Goal: Find specific page/section

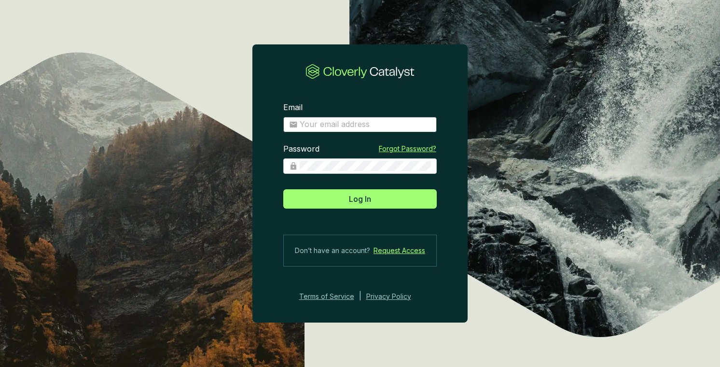
click at [387, 129] on span at bounding box center [359, 124] width 153 height 15
type input "[PERSON_NAME][EMAIL_ADDRESS][DOMAIN_NAME]"
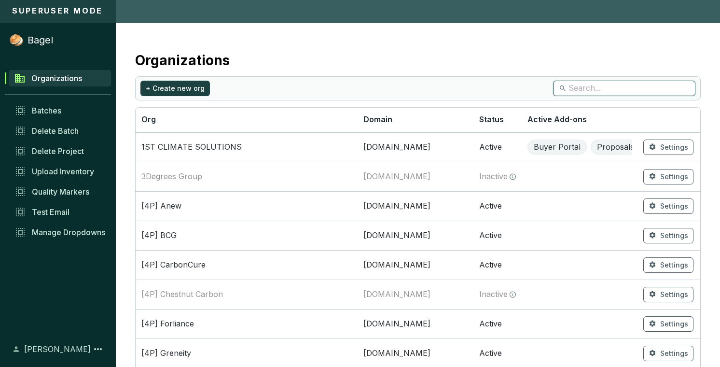
click at [574, 86] on input "search" at bounding box center [624, 88] width 112 height 11
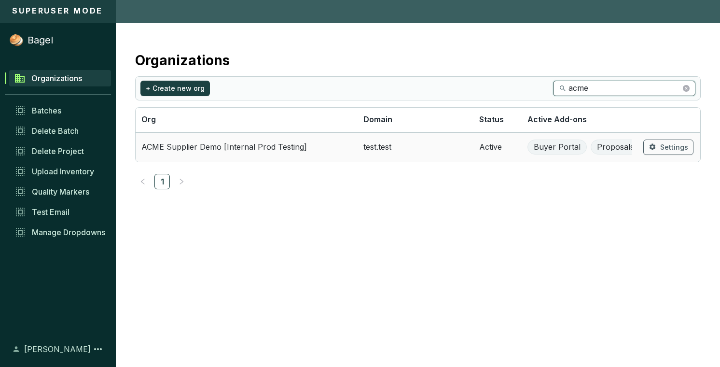
type input "acme"
click at [325, 137] on td "ACME Supplier Demo [Internal Prod Testing]" at bounding box center [247, 146] width 222 height 29
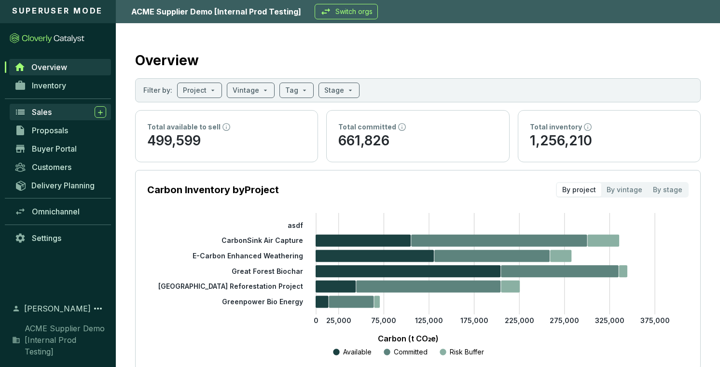
click at [59, 110] on div "Sales" at bounding box center [69, 112] width 74 height 12
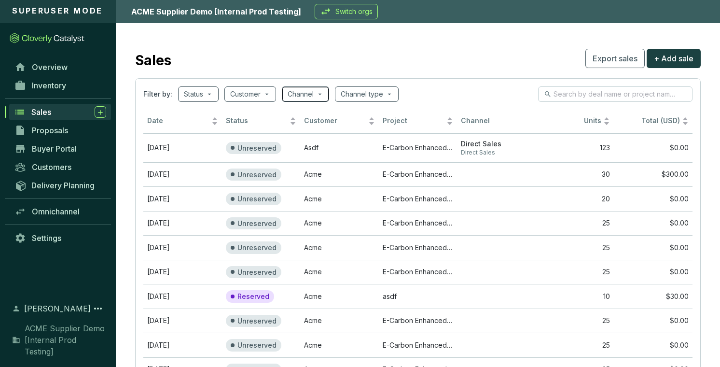
click at [323, 94] on span at bounding box center [306, 94] width 36 height 14
click at [363, 94] on input "search" at bounding box center [362, 94] width 42 height 14
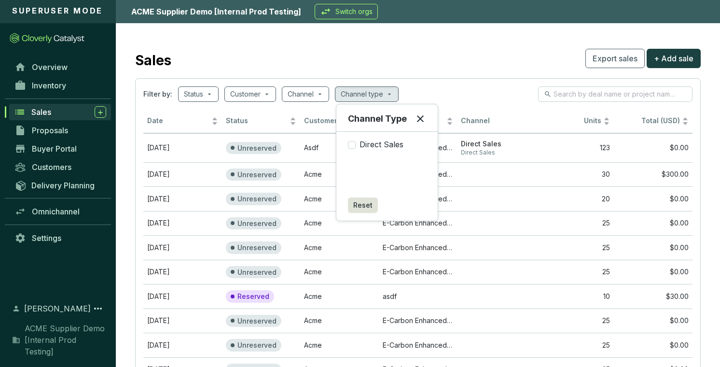
click at [421, 93] on div "Filter by: Status Customer Channel Channel type" at bounding box center [417, 93] width 549 height 15
